Goal: Task Accomplishment & Management: Manage account settings

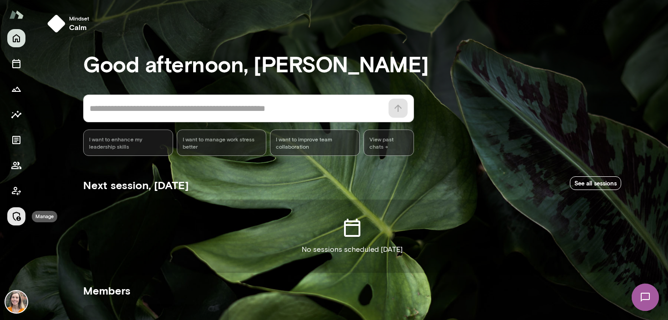
click at [18, 213] on icon "Manage" at bounding box center [17, 216] width 8 height 9
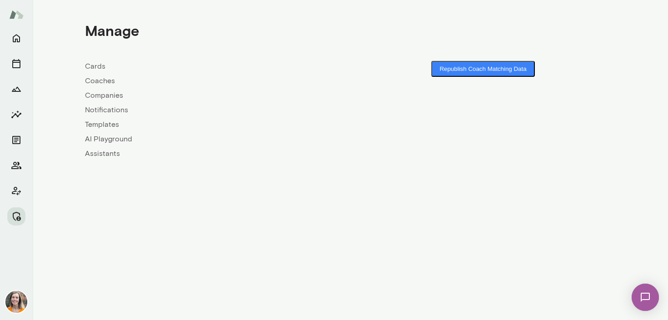
click at [98, 83] on link "Coaches" at bounding box center [217, 80] width 265 height 11
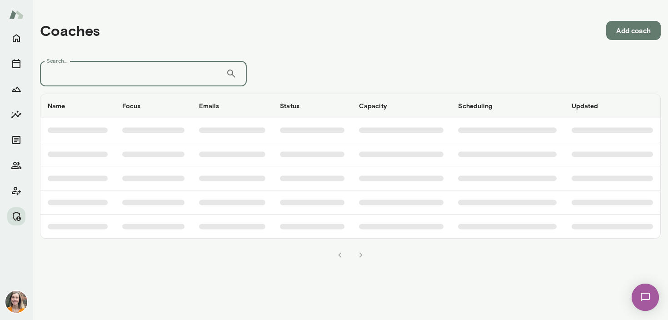
click at [133, 68] on input "Search..." at bounding box center [133, 73] width 186 height 25
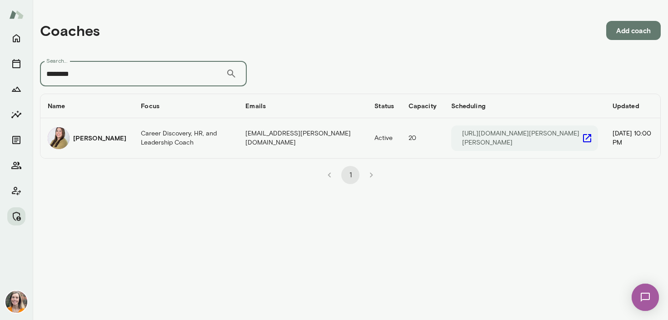
type input "********"
click at [134, 141] on td "Career Discovery, HR, and Leadership Coach" at bounding box center [186, 138] width 105 height 40
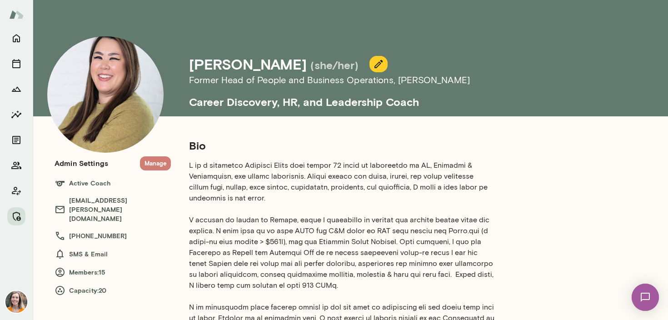
click at [158, 162] on button "Manage" at bounding box center [155, 163] width 31 height 14
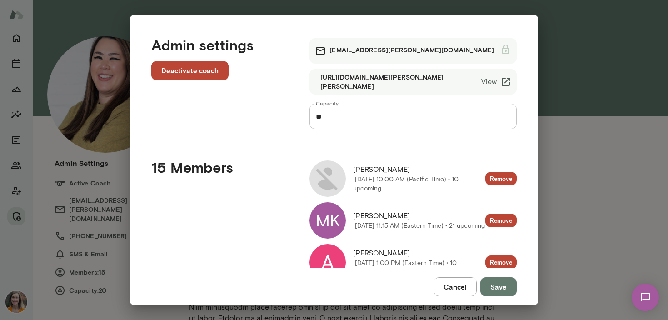
click at [330, 177] on img at bounding box center [328, 178] width 36 height 36
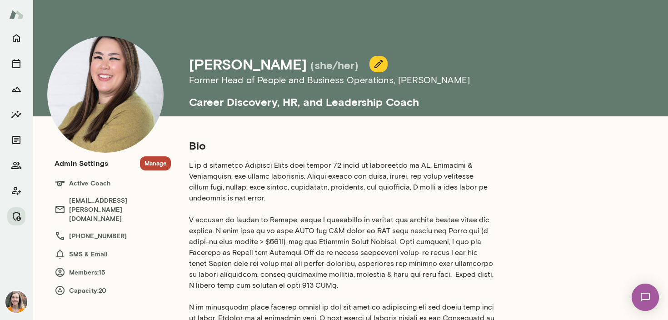
click at [153, 160] on button "Manage" at bounding box center [155, 163] width 31 height 14
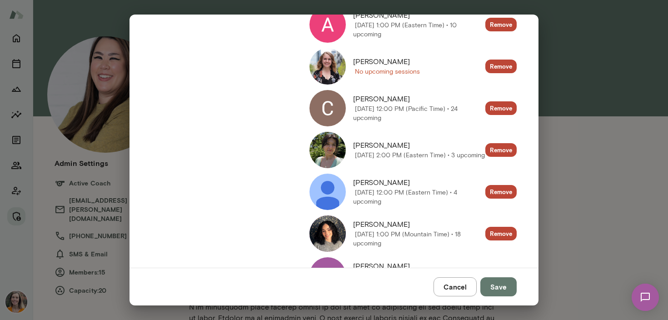
scroll to position [239, 0]
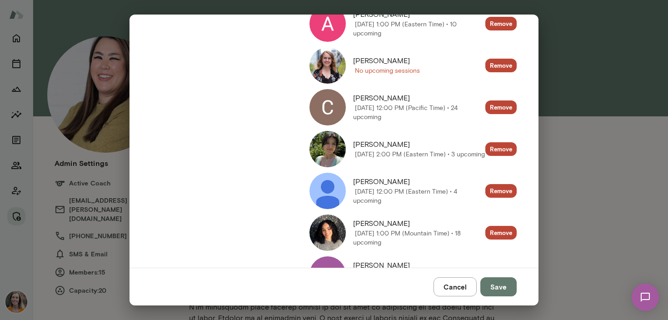
click at [330, 66] on img at bounding box center [328, 65] width 36 height 36
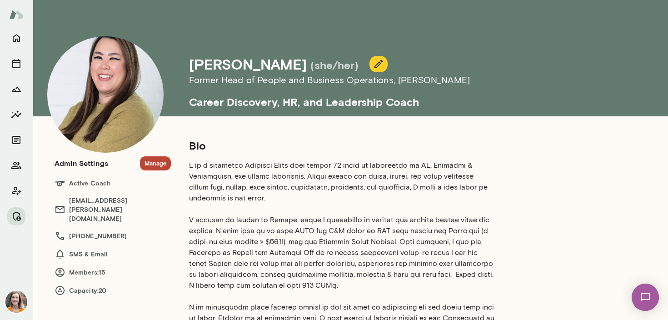
click at [154, 162] on button "Manage" at bounding box center [155, 163] width 31 height 14
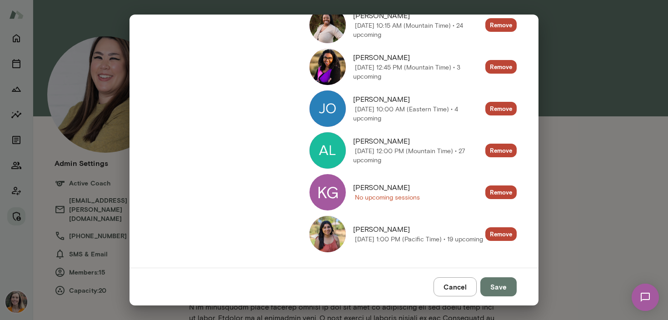
scroll to position [536, 0]
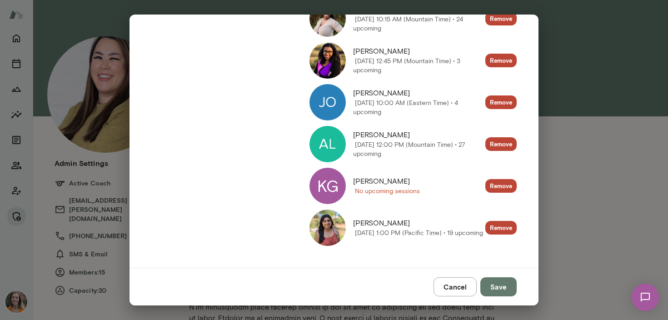
click at [502, 185] on button "Remove" at bounding box center [500, 186] width 31 height 14
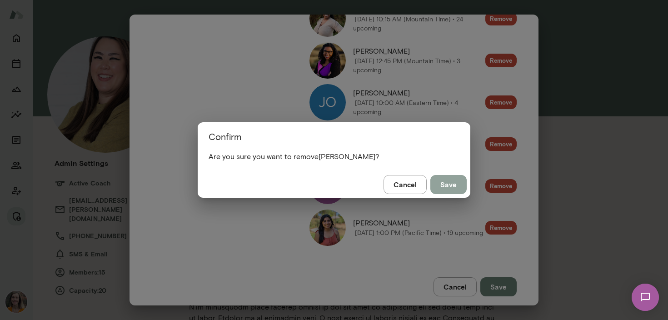
click at [448, 183] on button "Save" at bounding box center [448, 184] width 36 height 19
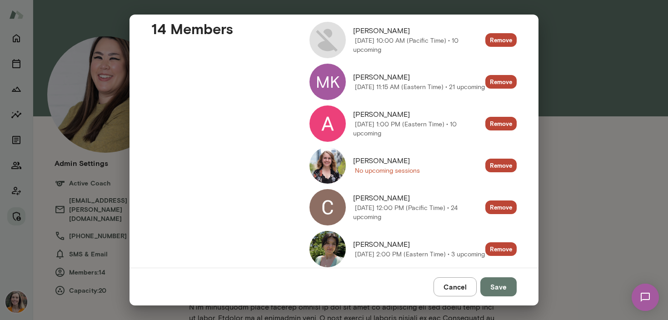
scroll to position [137, 0]
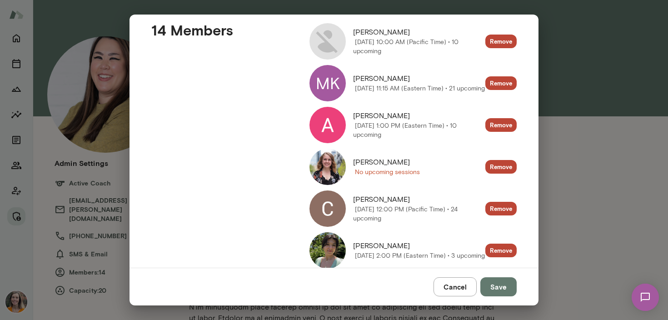
click at [619, 193] on div "Admin settings Deactivate coach [PERSON_NAME][EMAIL_ADDRESS][PERSON_NAME][DOMAI…" at bounding box center [334, 160] width 668 height 320
click at [450, 285] on button "Cancel" at bounding box center [455, 286] width 43 height 19
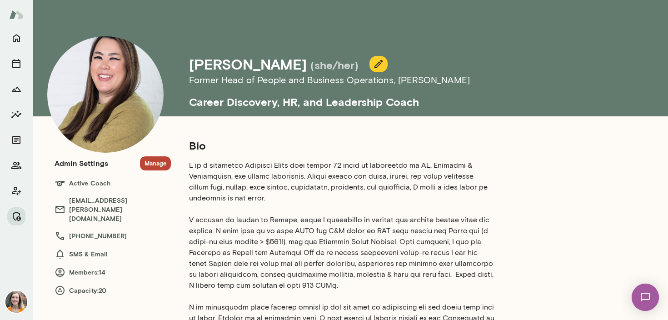
click at [151, 161] on button "Manage" at bounding box center [155, 163] width 31 height 14
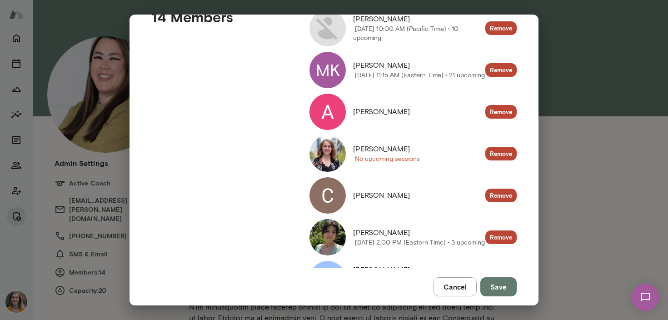
scroll to position [151, 0]
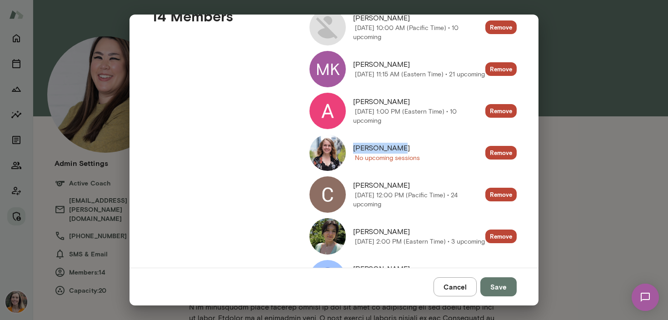
drag, startPoint x: 392, startPoint y: 146, endPoint x: 354, endPoint y: 148, distance: 38.2
click at [354, 148] on span "[PERSON_NAME]" at bounding box center [386, 148] width 67 height 11
copy span "[PERSON_NAME]"
click at [457, 285] on button "Cancel" at bounding box center [455, 286] width 43 height 19
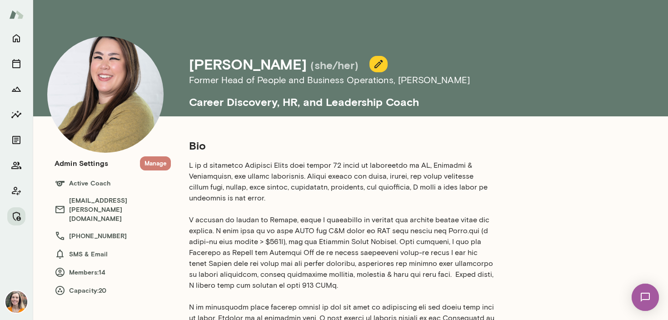
click at [160, 159] on button "Manage" at bounding box center [155, 163] width 31 height 14
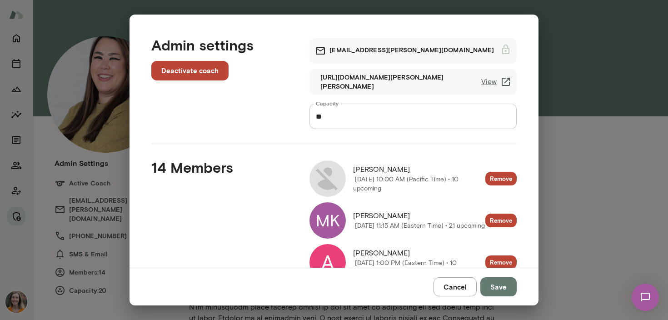
click at [341, 112] on input "**" at bounding box center [413, 116] width 207 height 25
type input "**"
click at [497, 285] on button "Save" at bounding box center [498, 286] width 36 height 19
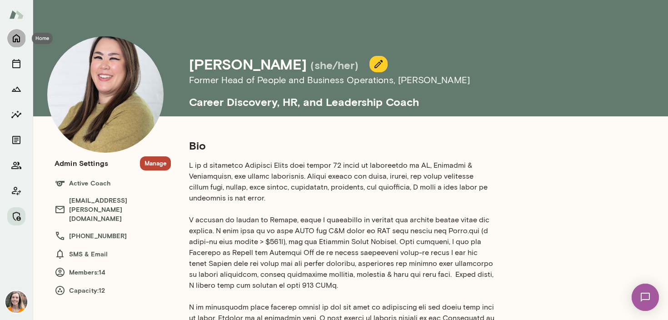
click at [16, 35] on icon "Home" at bounding box center [16, 39] width 7 height 8
